Goal: Task Accomplishment & Management: Manage account settings

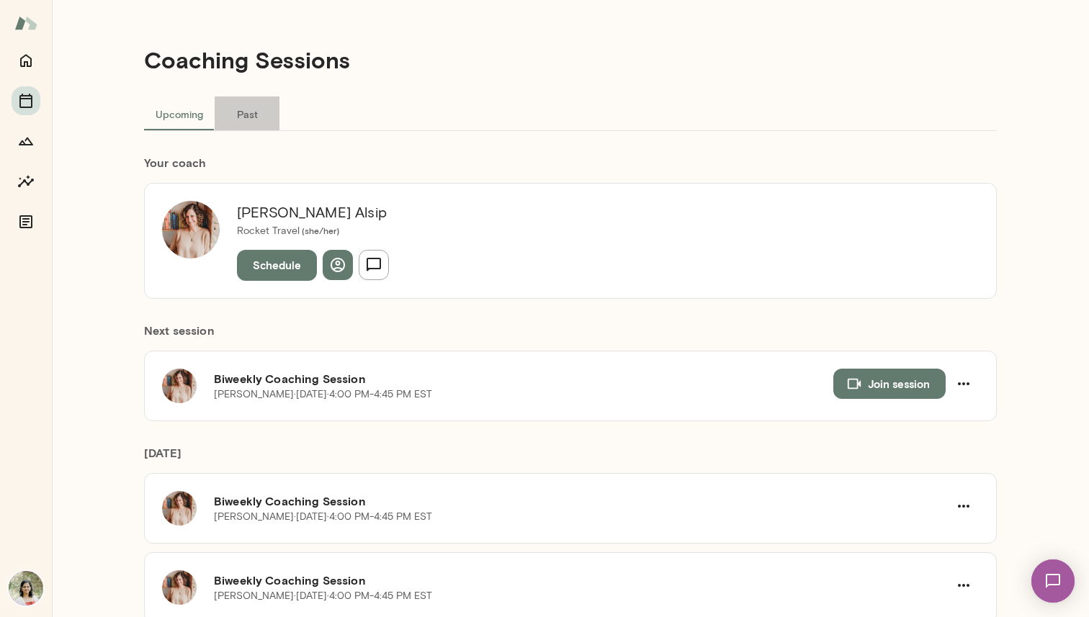
click at [240, 108] on button "Past" at bounding box center [247, 113] width 65 height 35
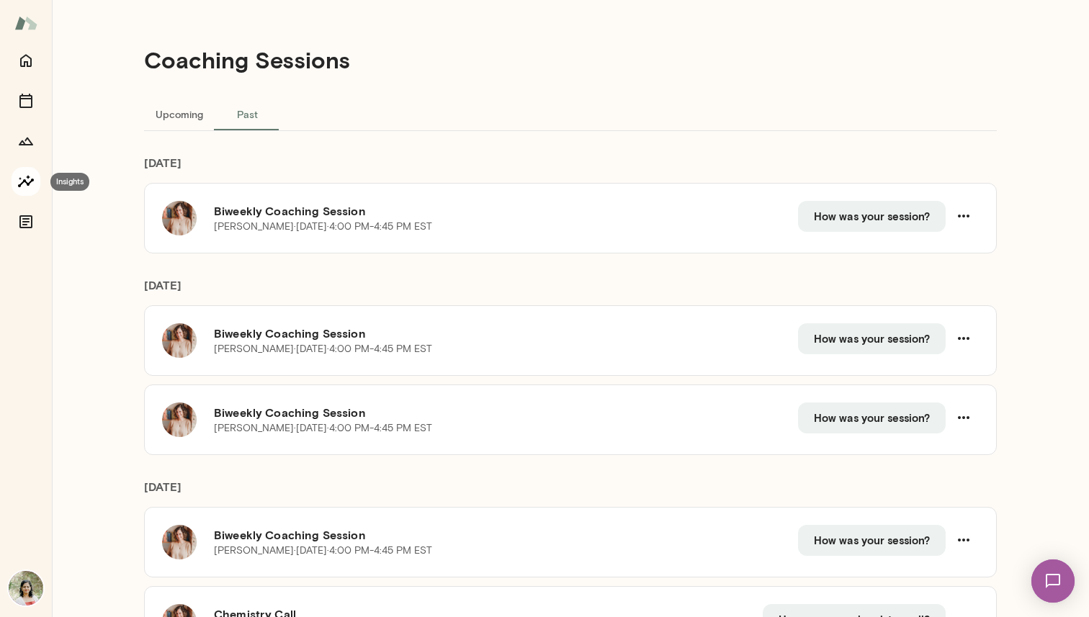
click at [25, 183] on icon "Insights" at bounding box center [25, 181] width 17 height 17
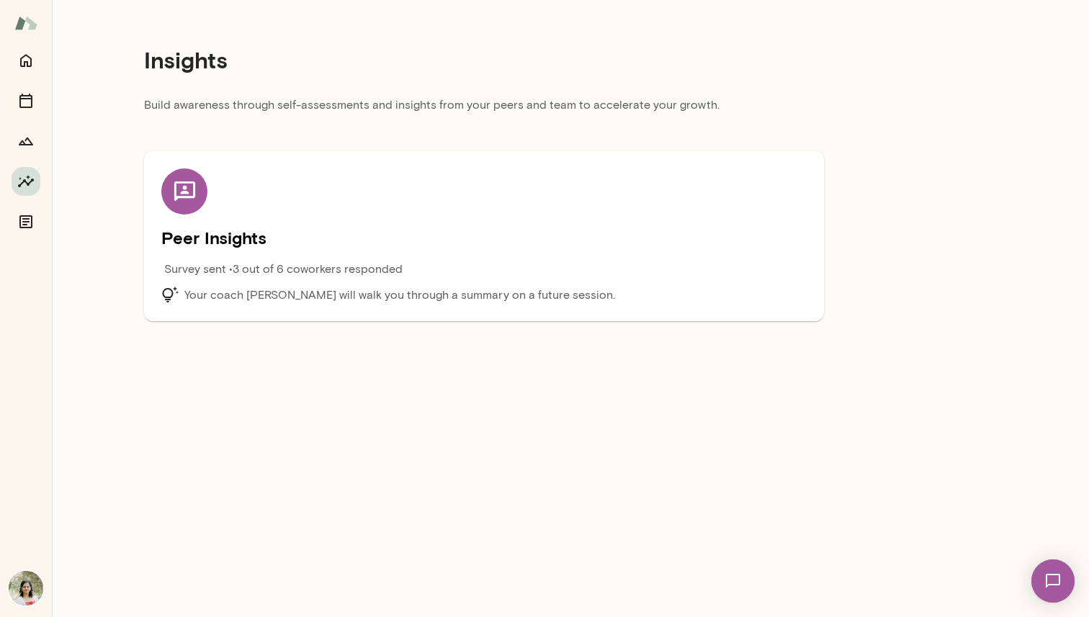
click at [297, 271] on p "Survey sent • 3 out of 6 coworkers responded" at bounding box center [283, 269] width 238 height 17
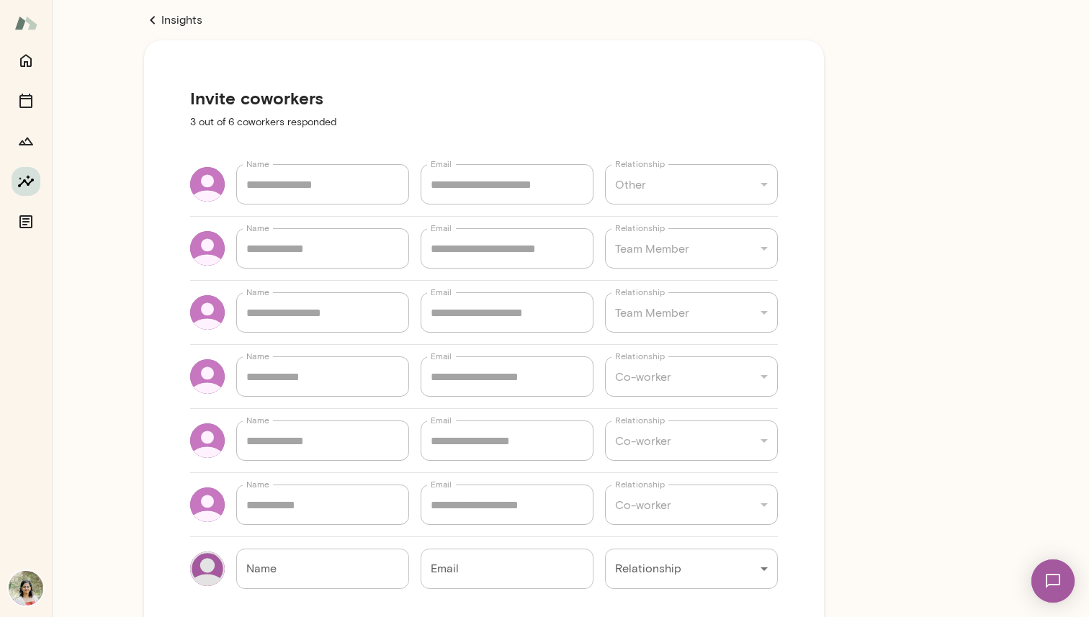
click at [20, 189] on icon "Insights" at bounding box center [25, 181] width 17 height 17
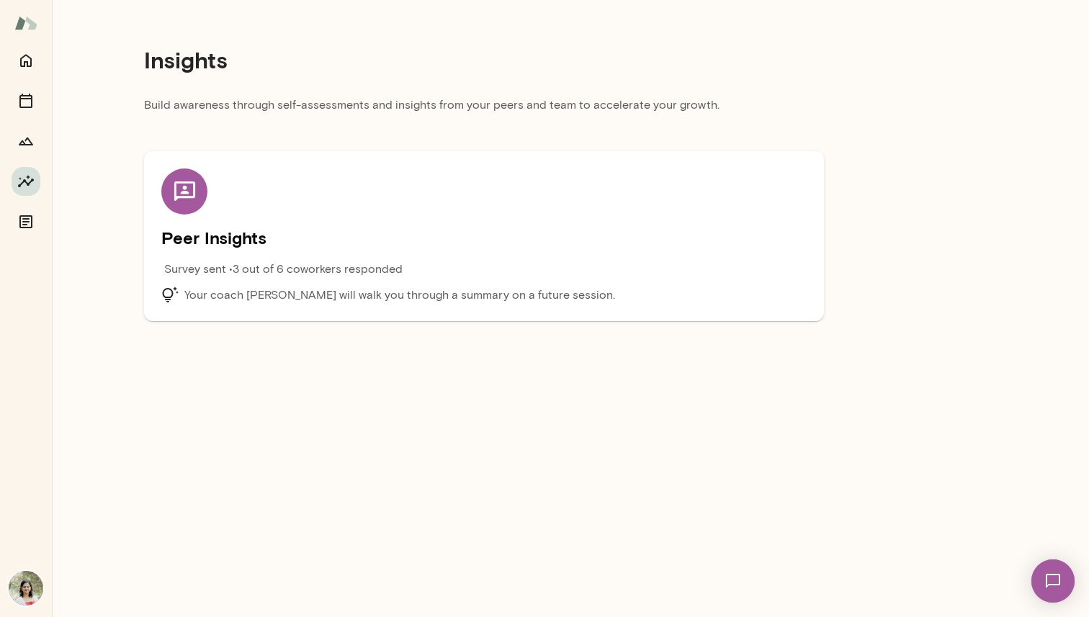
click at [274, 269] on p "Survey sent • 3 out of 6 coworkers responded" at bounding box center [283, 269] width 238 height 17
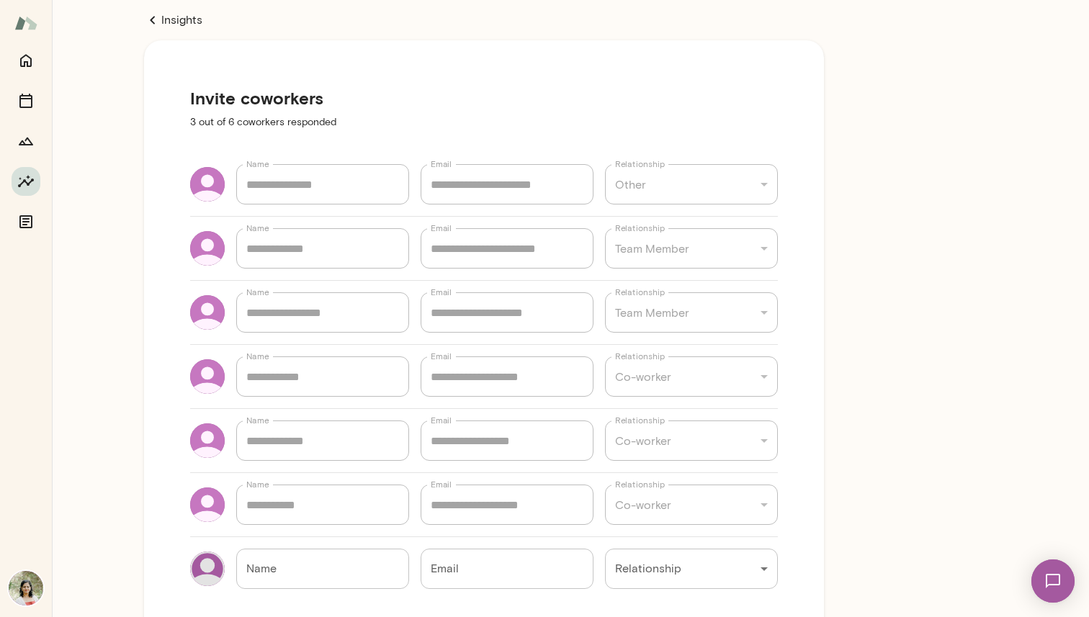
type textarea "*"
click at [26, 213] on icon "Documents" at bounding box center [25, 221] width 17 height 17
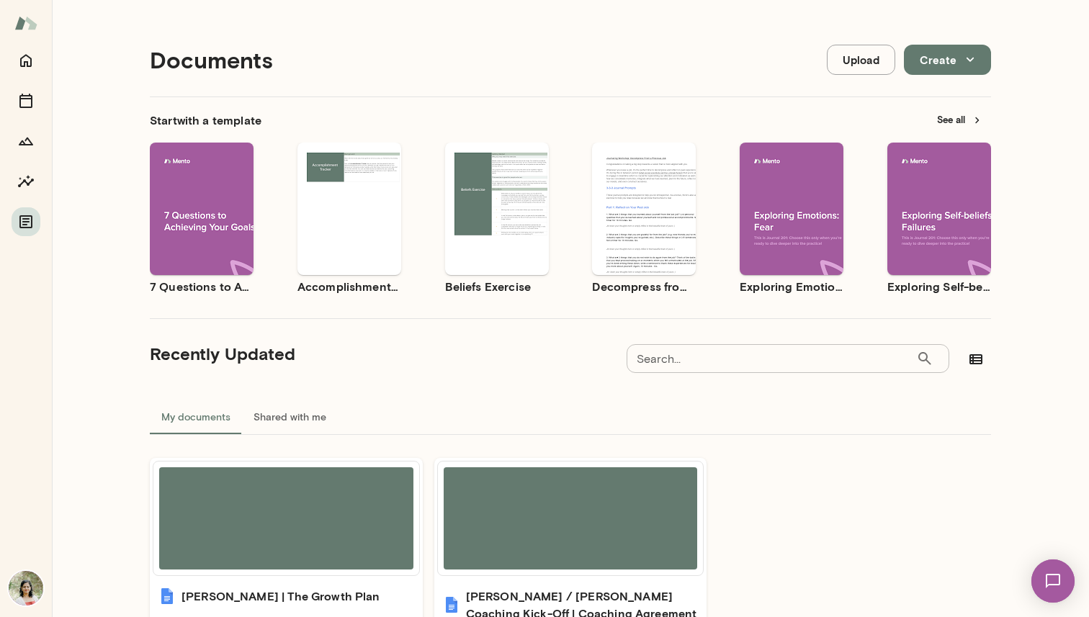
scroll to position [125, 0]
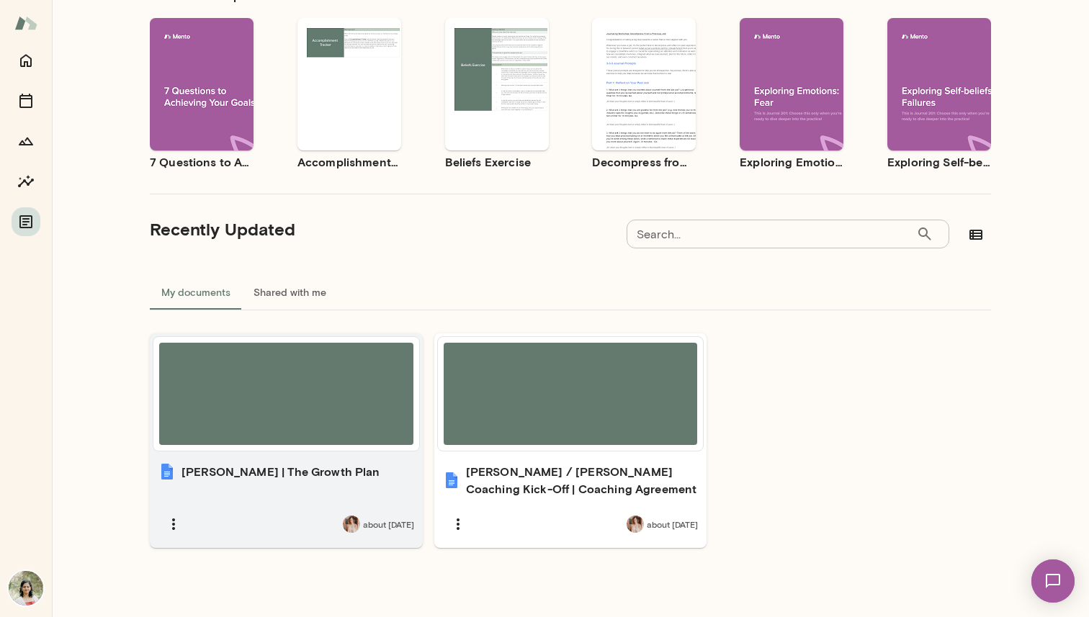
click at [302, 477] on h6 "[PERSON_NAME] | The Growth Plan" at bounding box center [280, 471] width 199 height 17
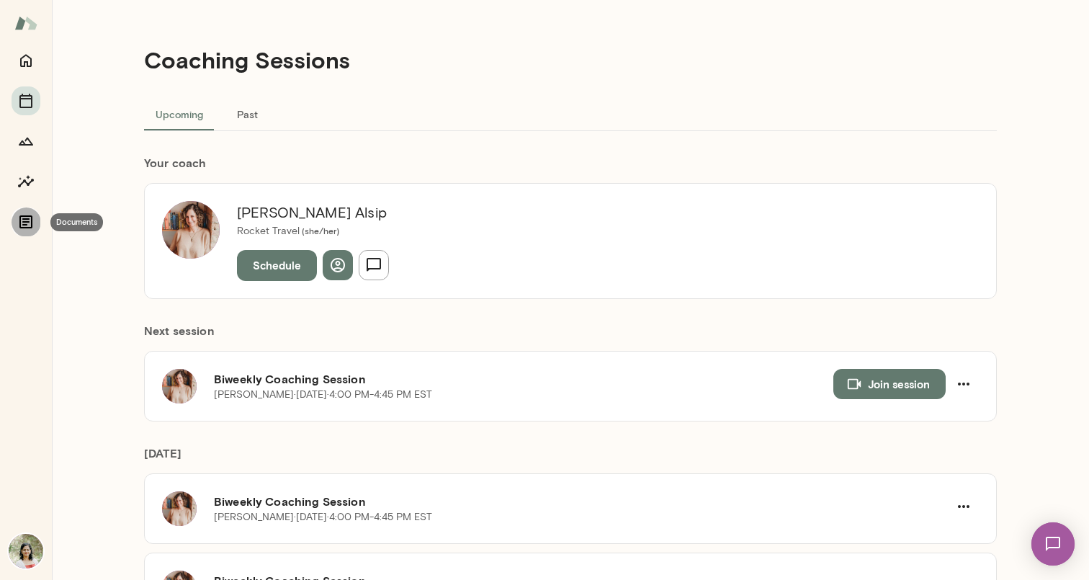
click at [29, 222] on icon "Documents" at bounding box center [25, 221] width 13 height 13
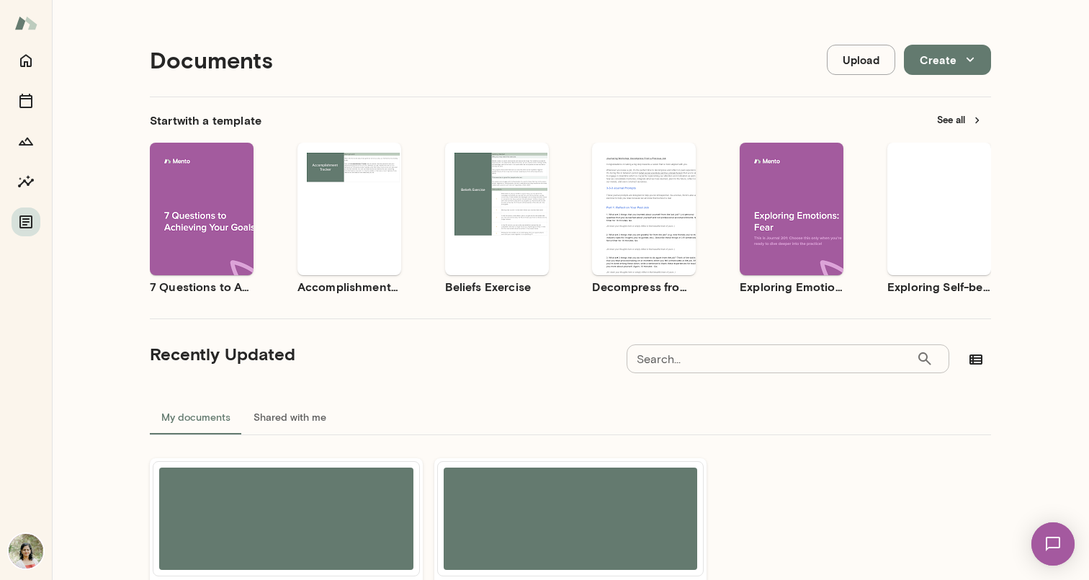
scroll to position [162, 0]
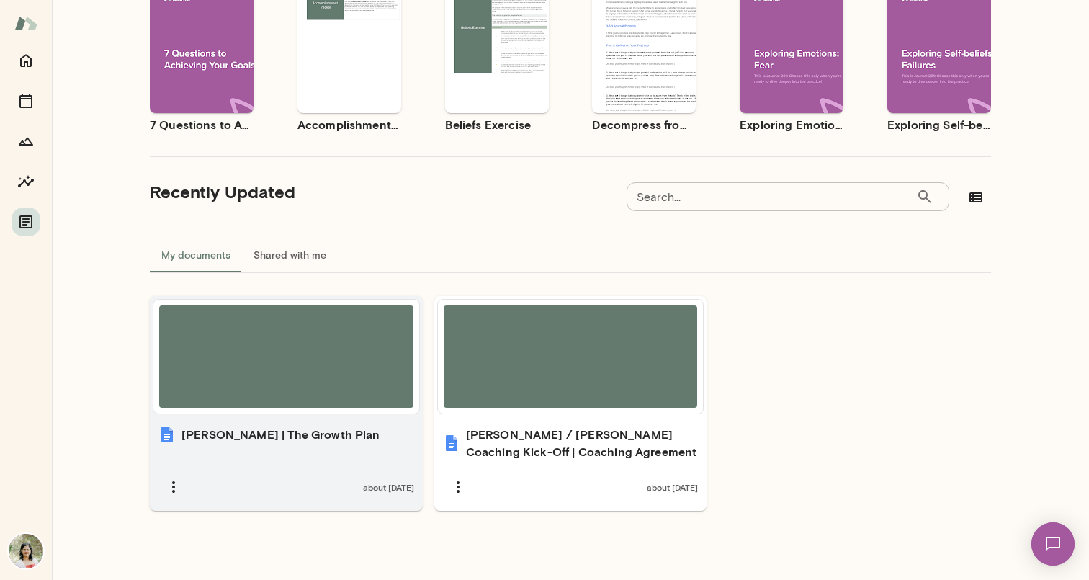
click at [264, 421] on div "Geetika | The Growth Plan about 2 months ago" at bounding box center [286, 464] width 273 height 94
